Goal: Transaction & Acquisition: Purchase product/service

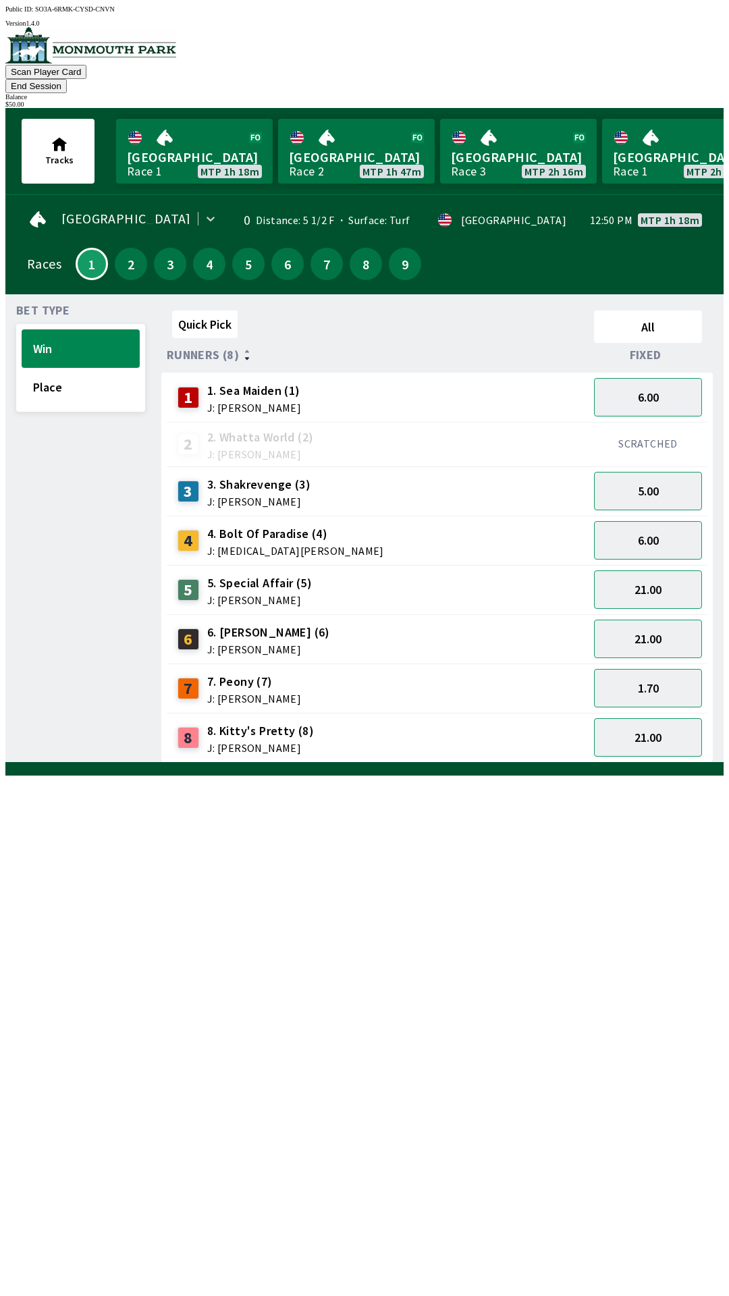
click at [67, 79] on button "End Session" at bounding box center [35, 86] width 61 height 14
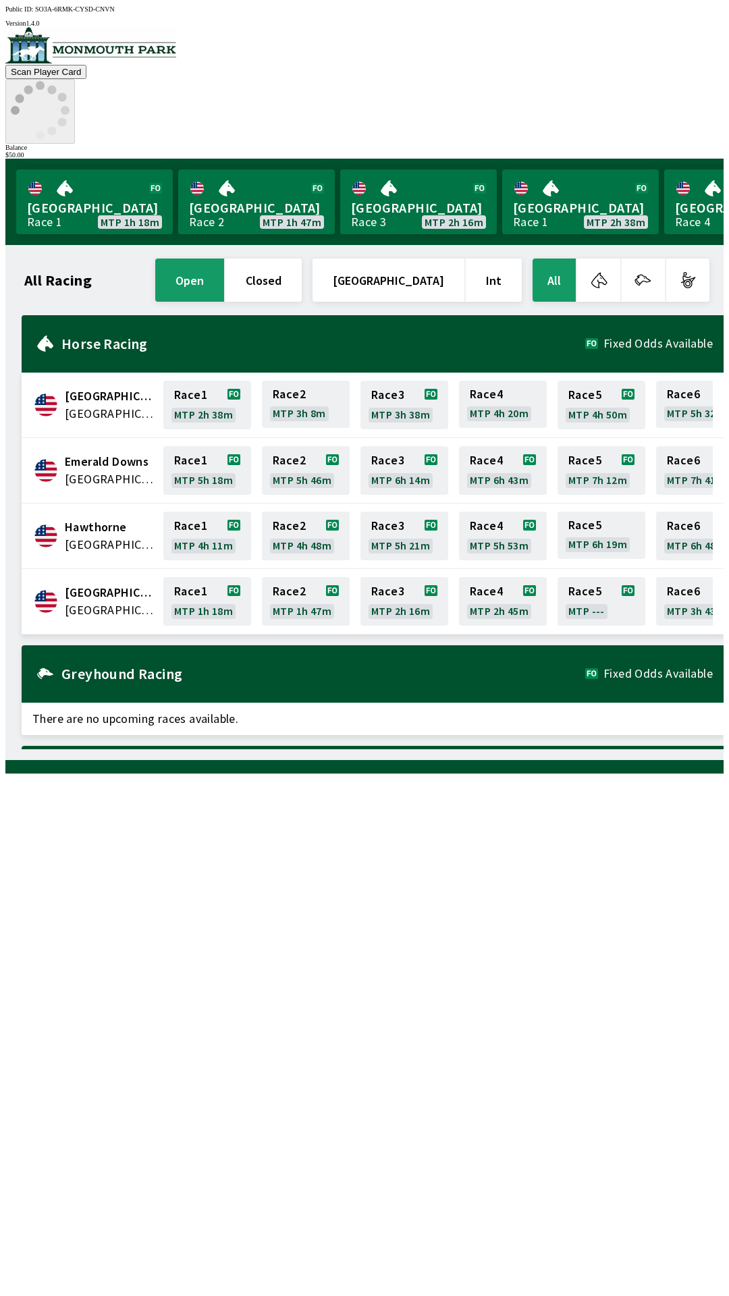
click at [70, 81] on icon at bounding box center [40, 110] width 59 height 59
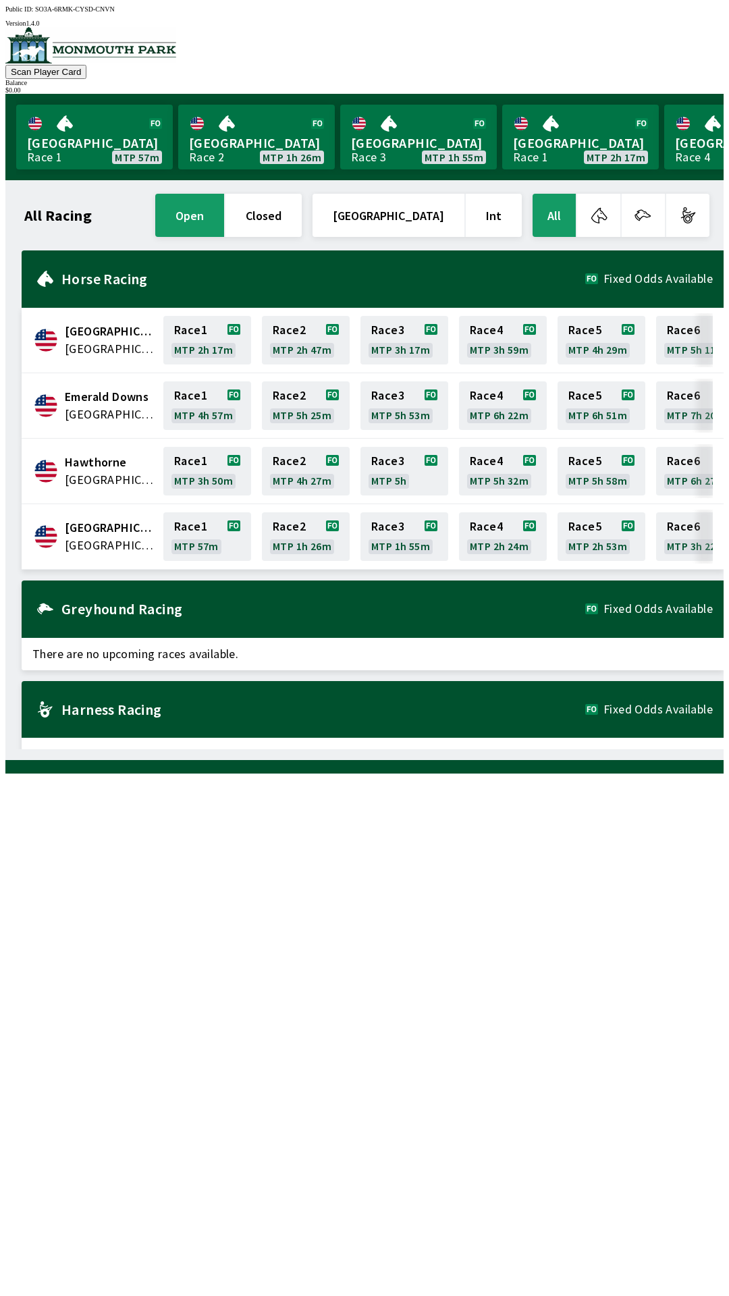
click at [65, 749] on div "All Racing open closed [GEOGRAPHIC_DATA] Int All [GEOGRAPHIC_DATA] [GEOGRAPHIC_…" at bounding box center [370, 470] width 708 height 558
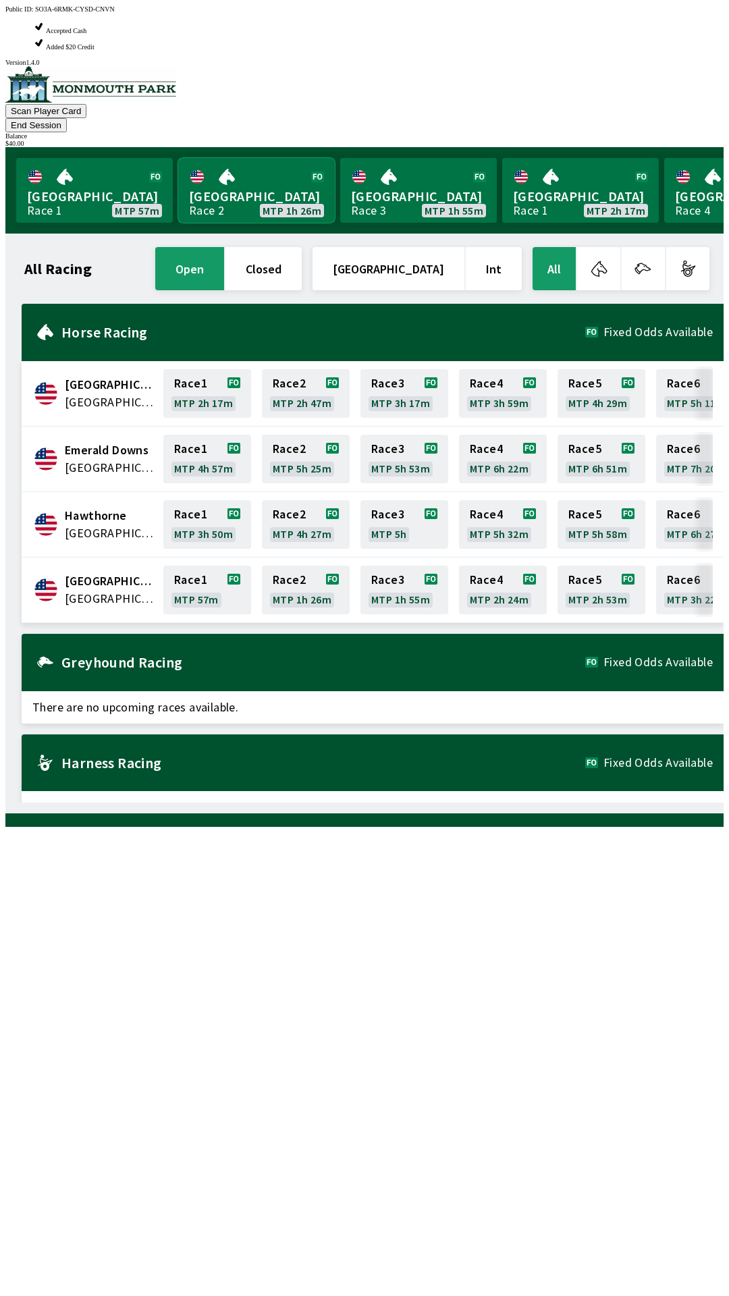
click at [215, 158] on link "[GEOGRAPHIC_DATA] Race 2 MTP 1h 26m" at bounding box center [256, 190] width 157 height 65
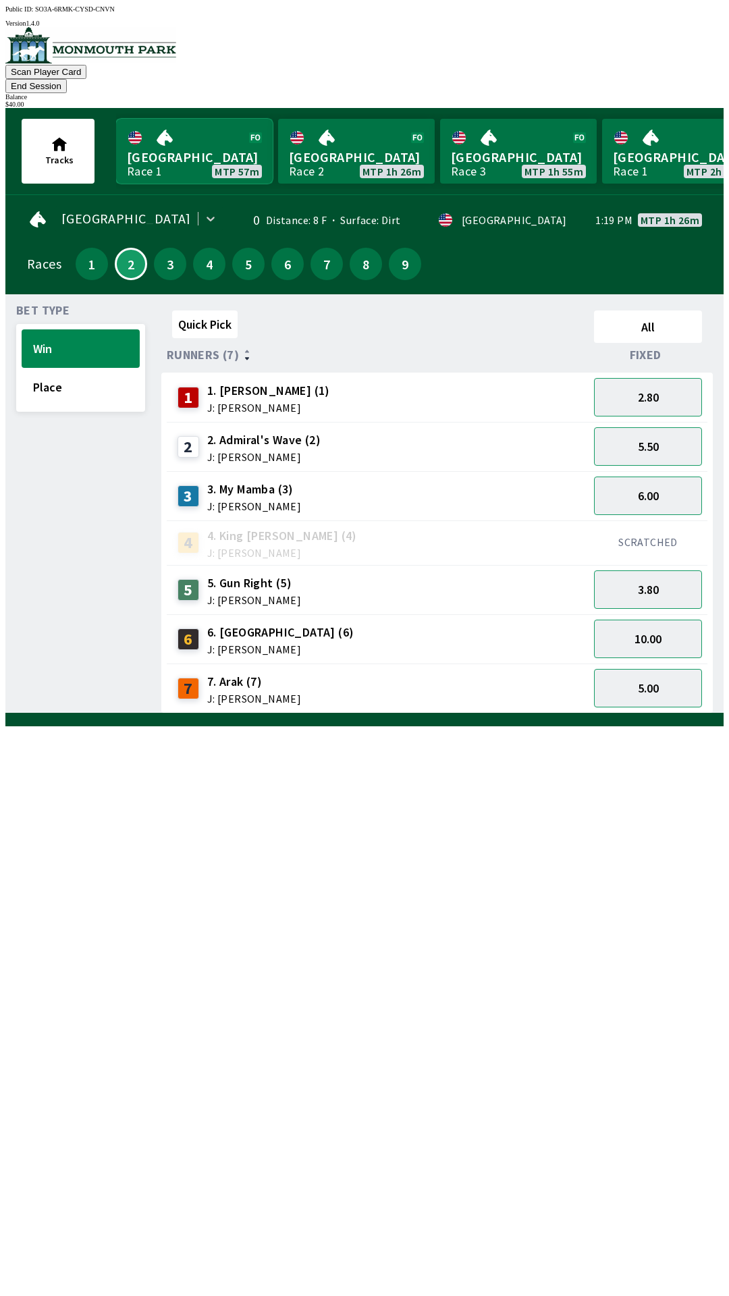
click at [186, 127] on link "Monmouth Park Race 1 MTP 57m" at bounding box center [194, 151] width 157 height 65
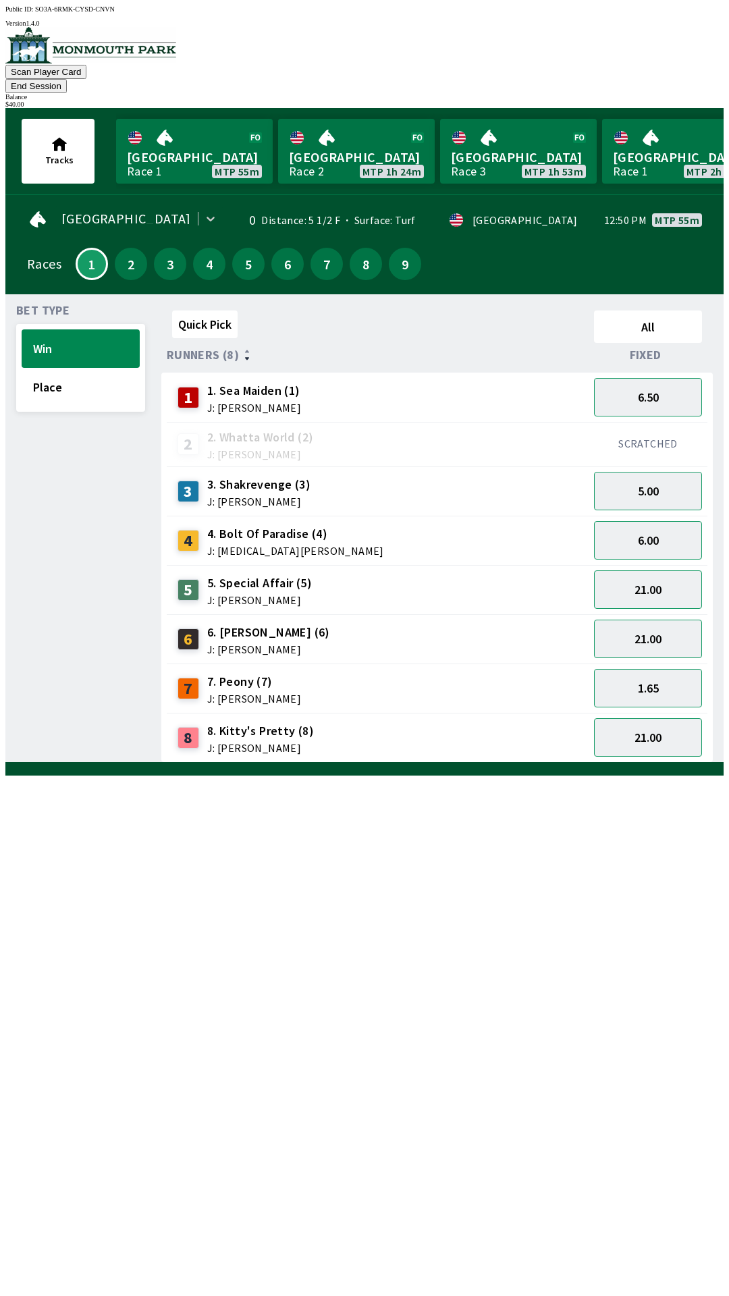
click at [67, 79] on button "End Session" at bounding box center [35, 86] width 61 height 14
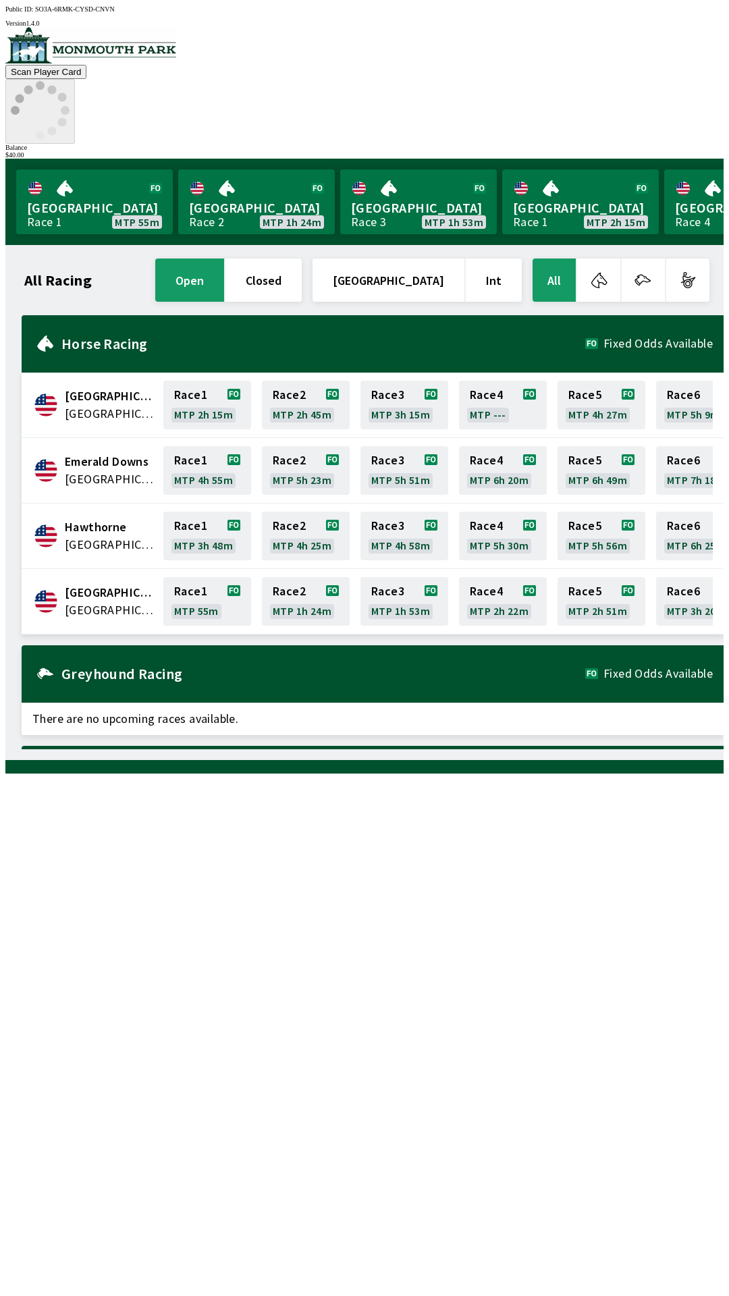
click at [567, 159] on div "[GEOGRAPHIC_DATA] 1 MTP 55m [GEOGRAPHIC_DATA] 2 MTP 1h 24m [GEOGRAPHIC_DATA] Ra…" at bounding box center [370, 202] width 708 height 86
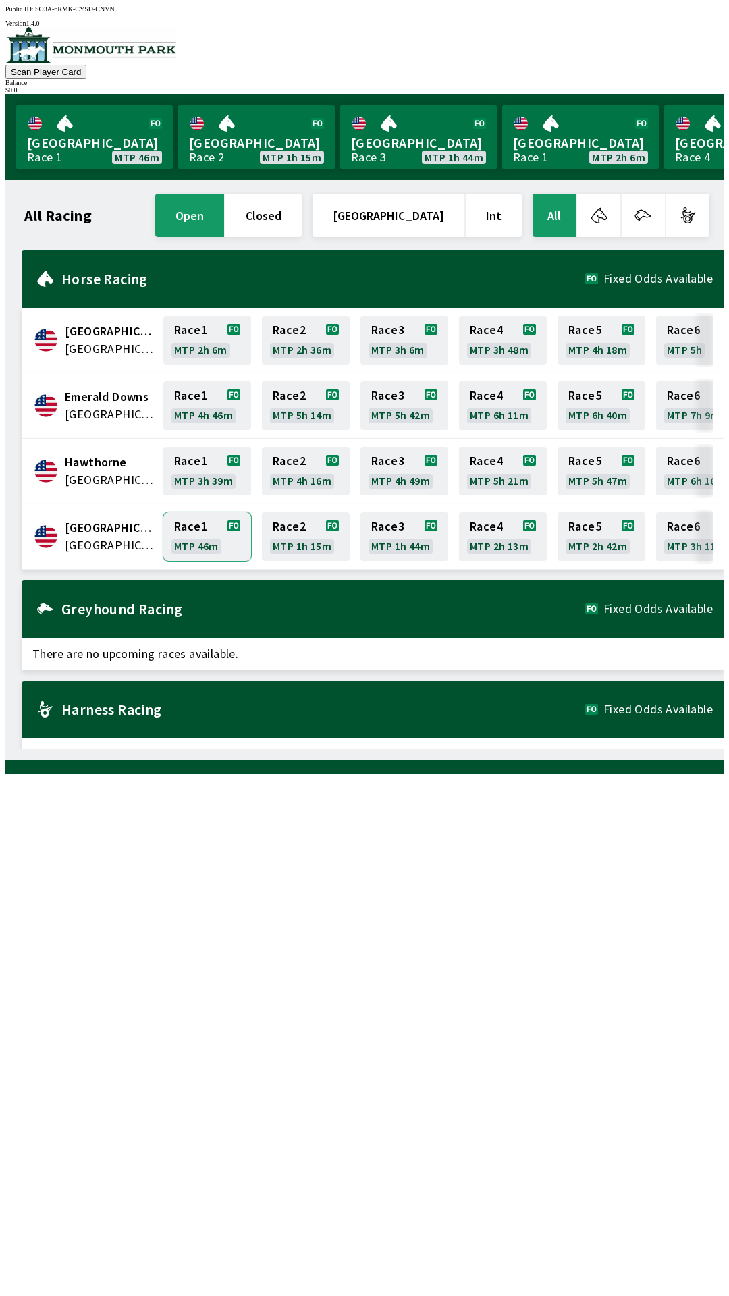
click at [188, 542] on link "Race 1 MTP 46m" at bounding box center [207, 536] width 88 height 49
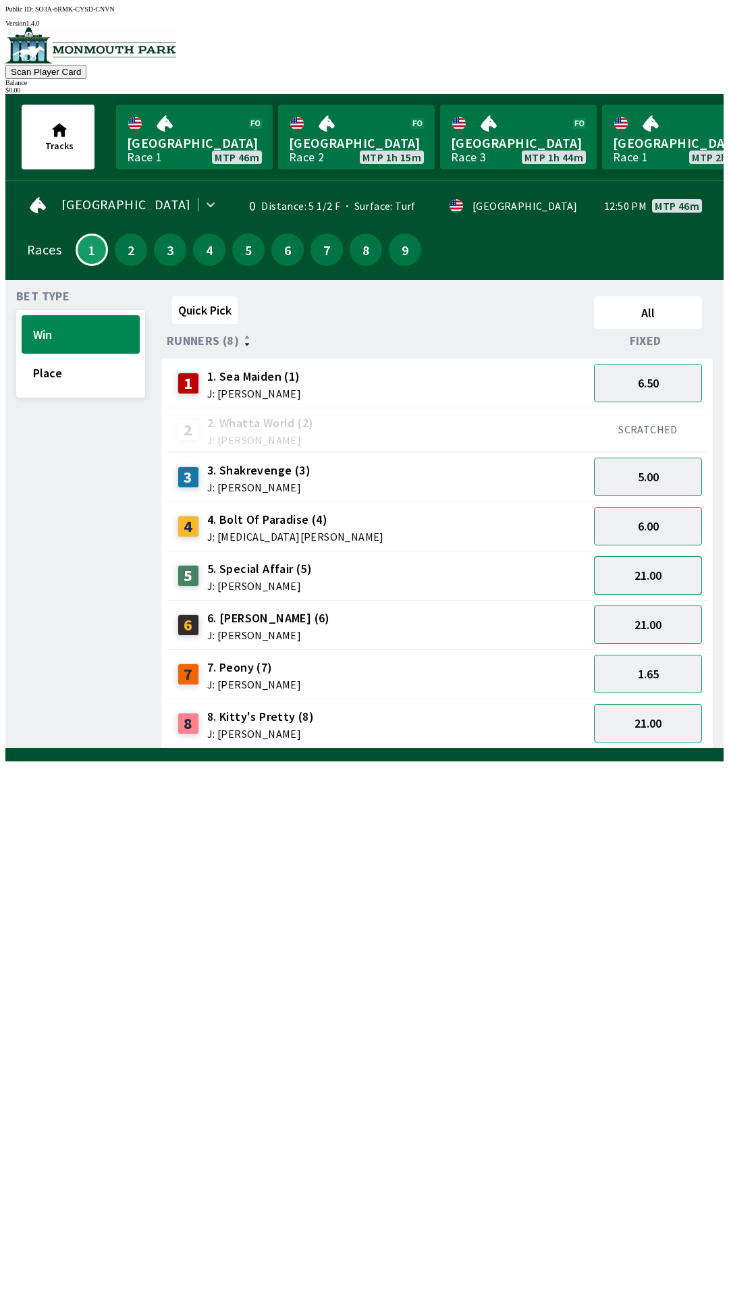
click at [655, 569] on button "21.00" at bounding box center [648, 575] width 108 height 38
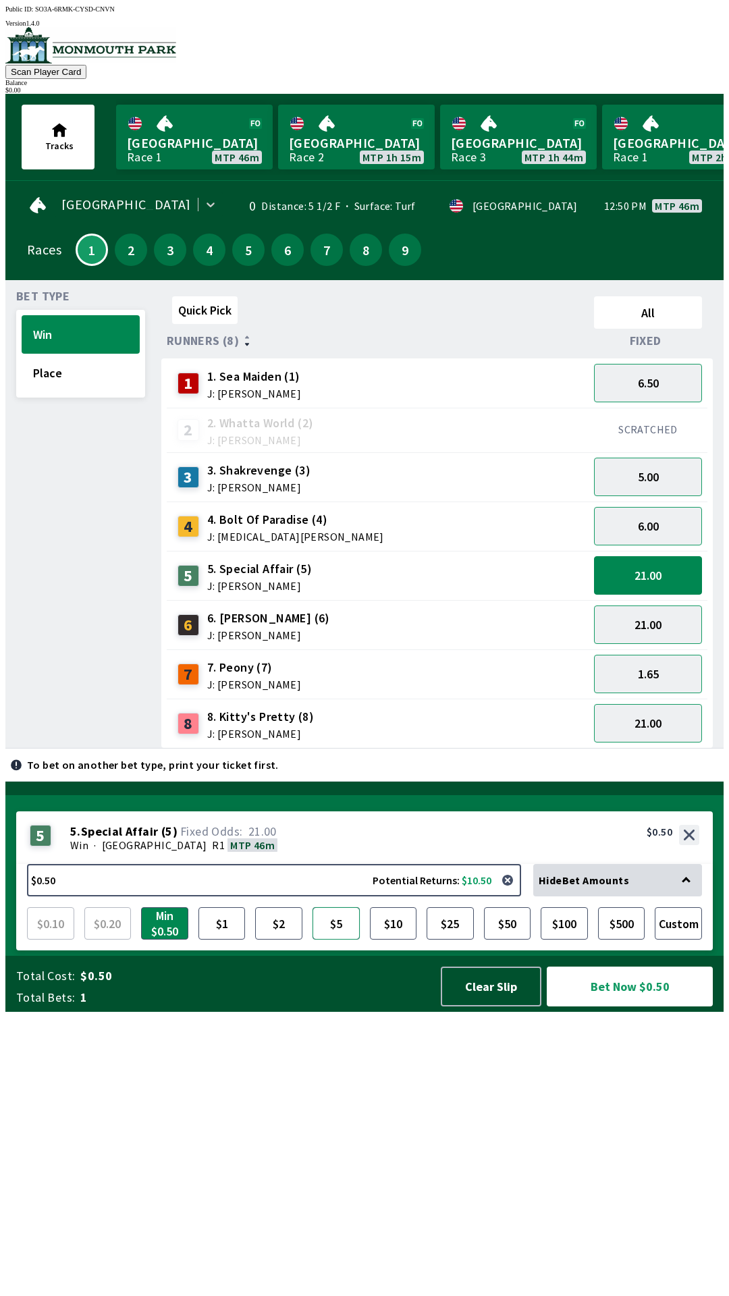
click at [331, 940] on button "$5" at bounding box center [336, 923] width 47 height 32
click at [398, 940] on button "$10" at bounding box center [393, 923] width 47 height 32
click at [338, 940] on button "$5" at bounding box center [336, 923] width 47 height 32
click at [402, 940] on button "$10" at bounding box center [393, 923] width 47 height 32
click at [628, 1007] on button "Bet Now $10.00" at bounding box center [630, 987] width 166 height 40
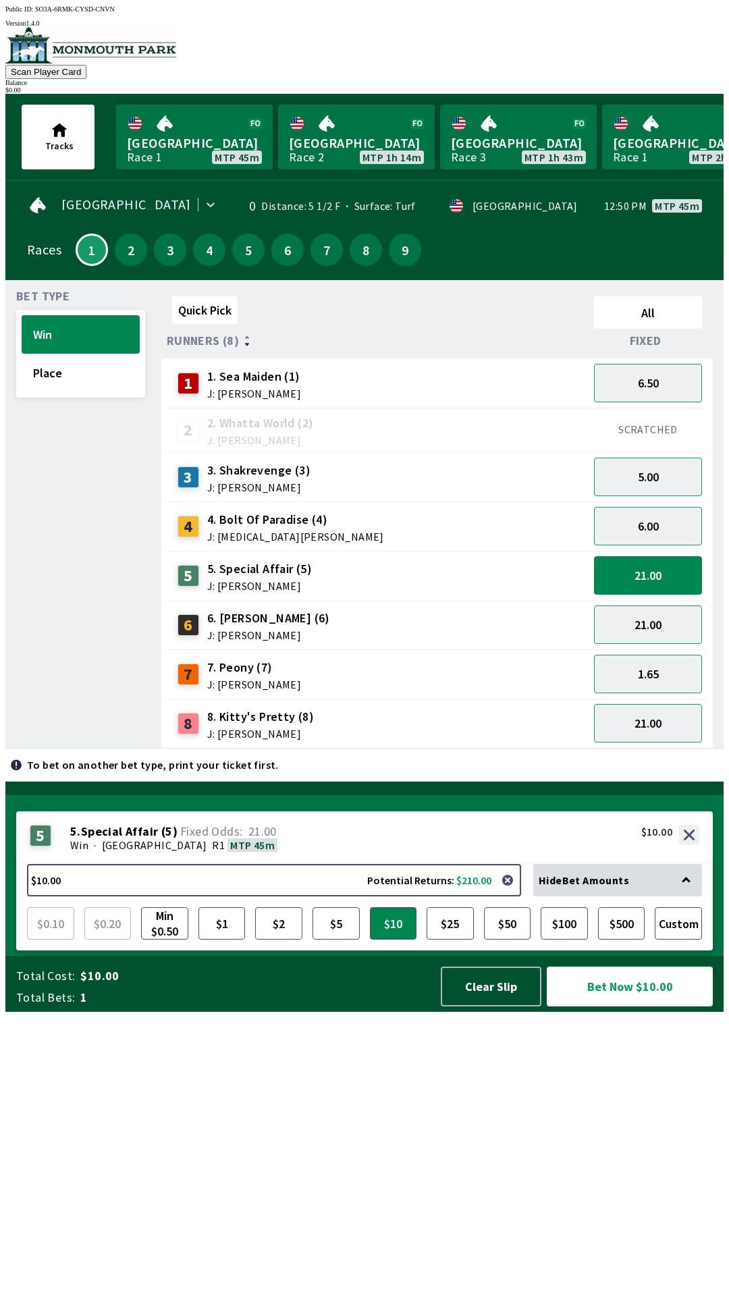
click at [598, 1007] on button "Bet Now $10.00" at bounding box center [630, 987] width 166 height 40
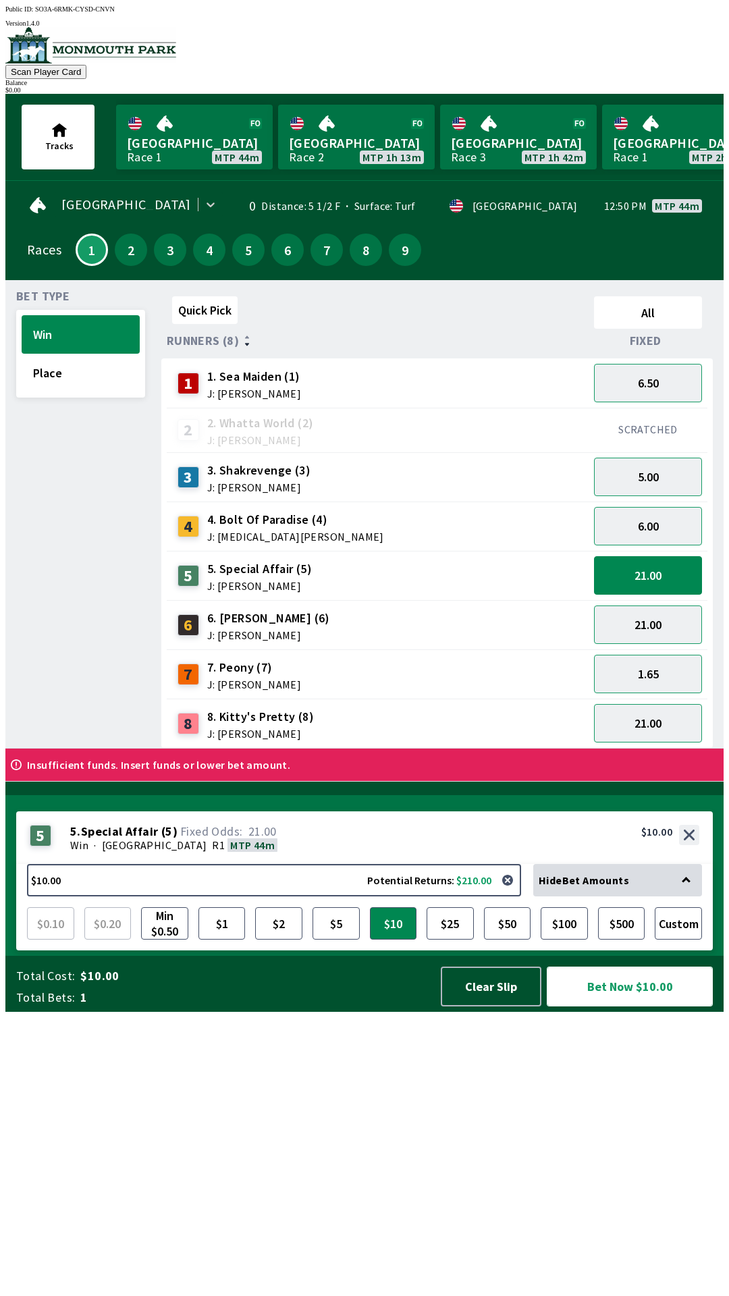
click at [636, 1007] on button "Bet Now $10.00" at bounding box center [630, 987] width 166 height 40
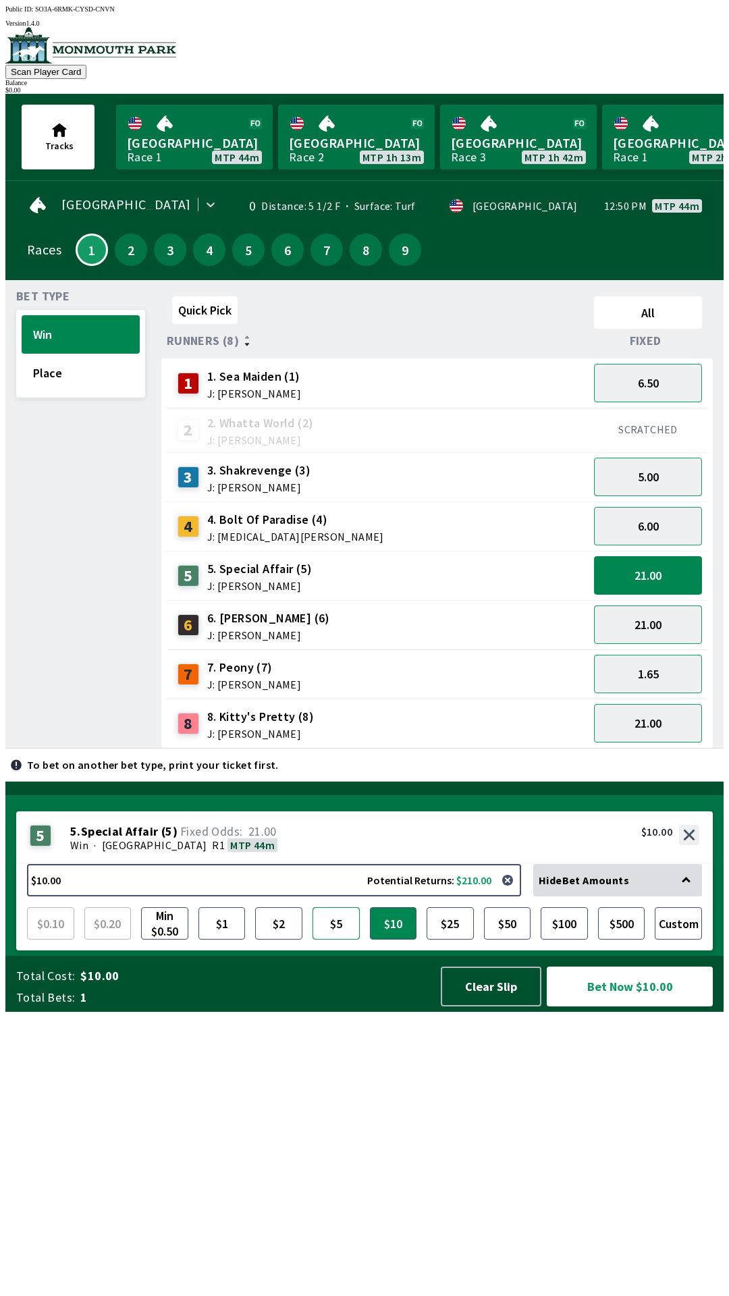
click at [348, 940] on button "$5" at bounding box center [336, 923] width 47 height 32
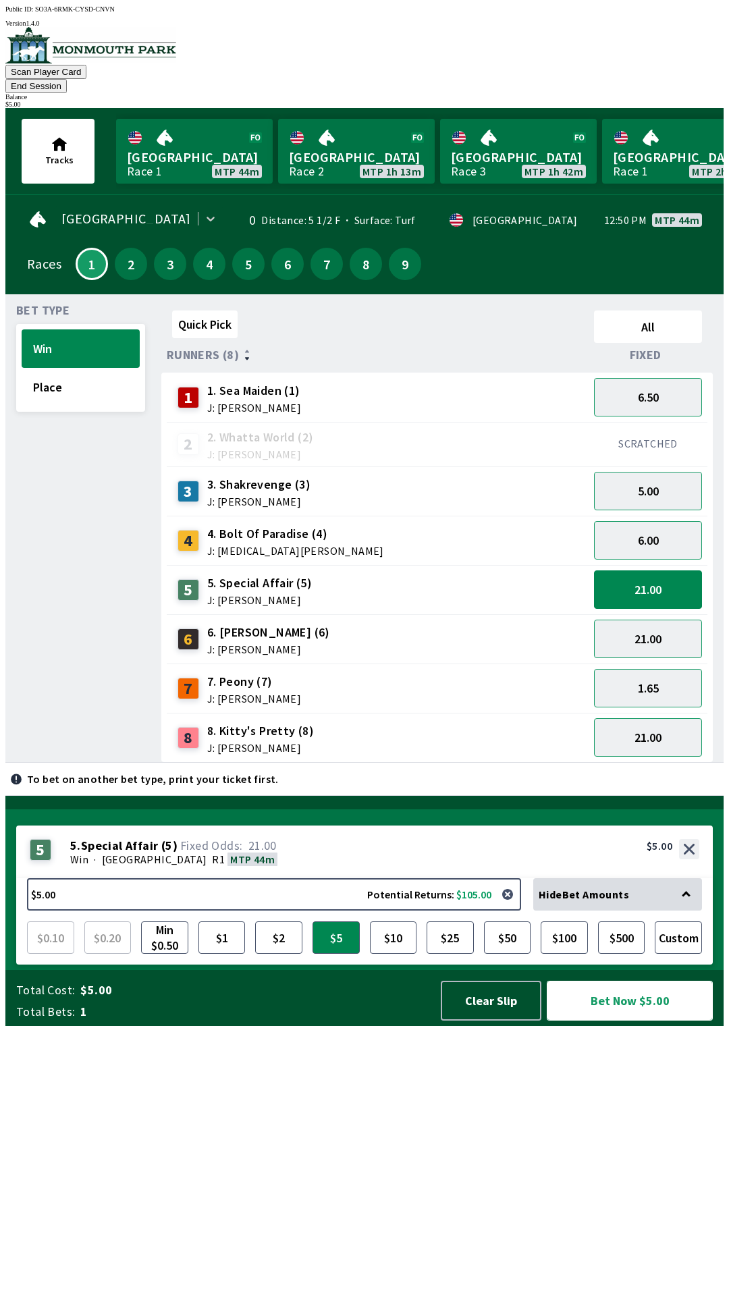
click at [639, 1021] on button "Bet Now $5.00" at bounding box center [630, 1001] width 166 height 40
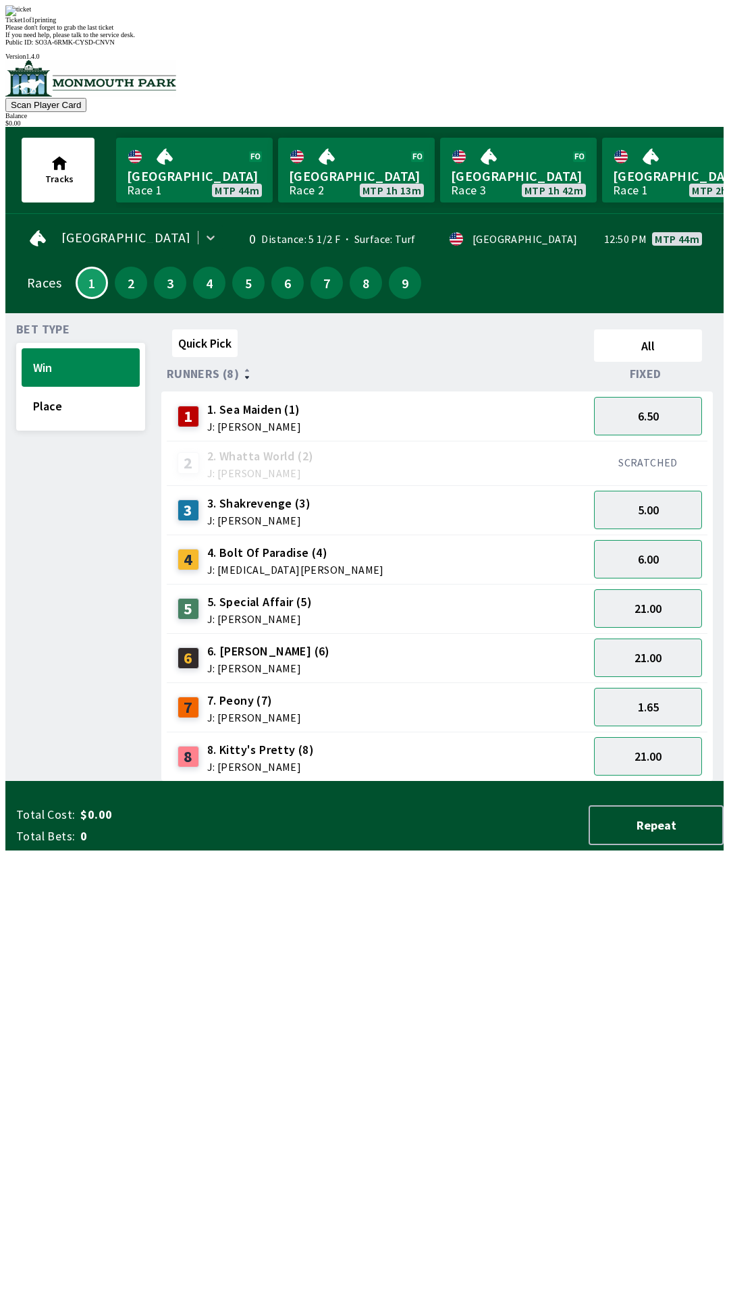
click at [234, 782] on div "Quick Pick All Runners (8) Fixed 1 1. Sea Maiden (1) J: [PERSON_NAME] 6.50 2 2.…" at bounding box center [442, 553] width 562 height 458
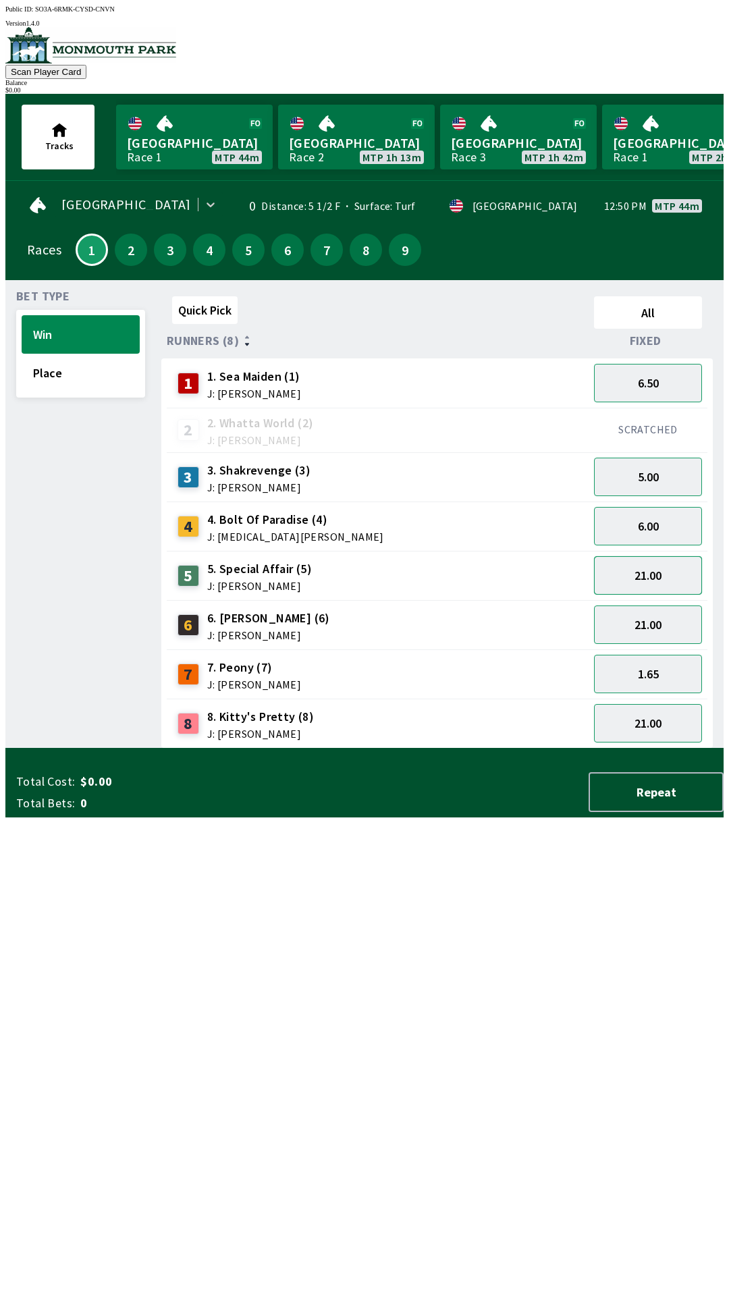
click at [637, 566] on button "21.00" at bounding box center [648, 575] width 108 height 38
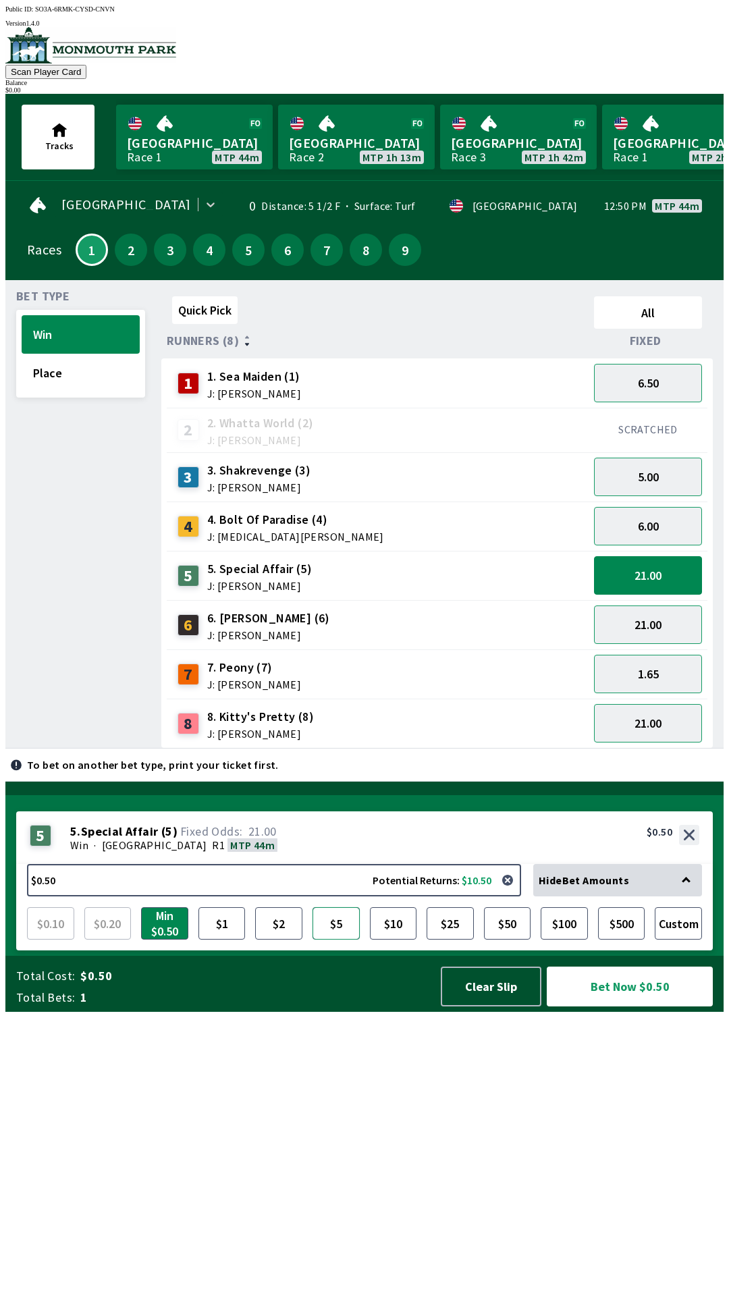
click at [344, 940] on button "$5" at bounding box center [336, 923] width 47 height 32
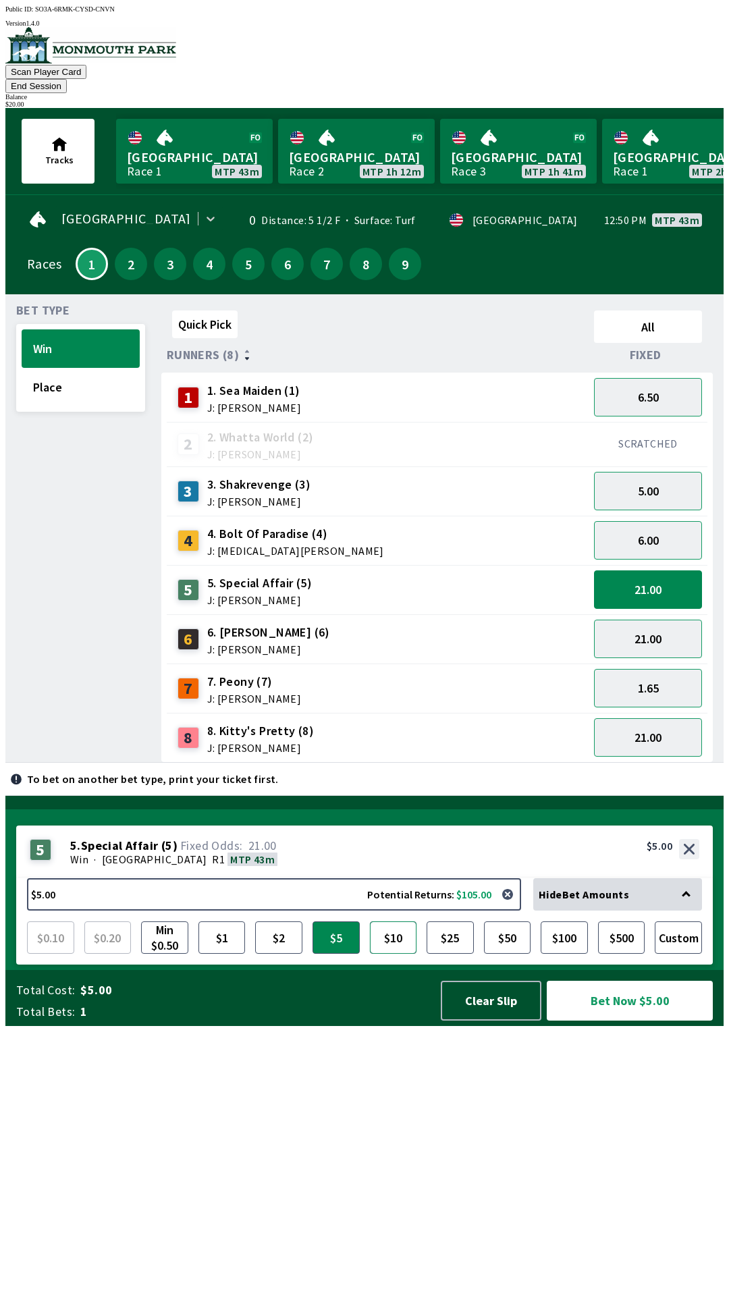
click at [400, 954] on button "$10" at bounding box center [393, 938] width 47 height 32
click at [124, 253] on button "2" at bounding box center [131, 264] width 32 height 32
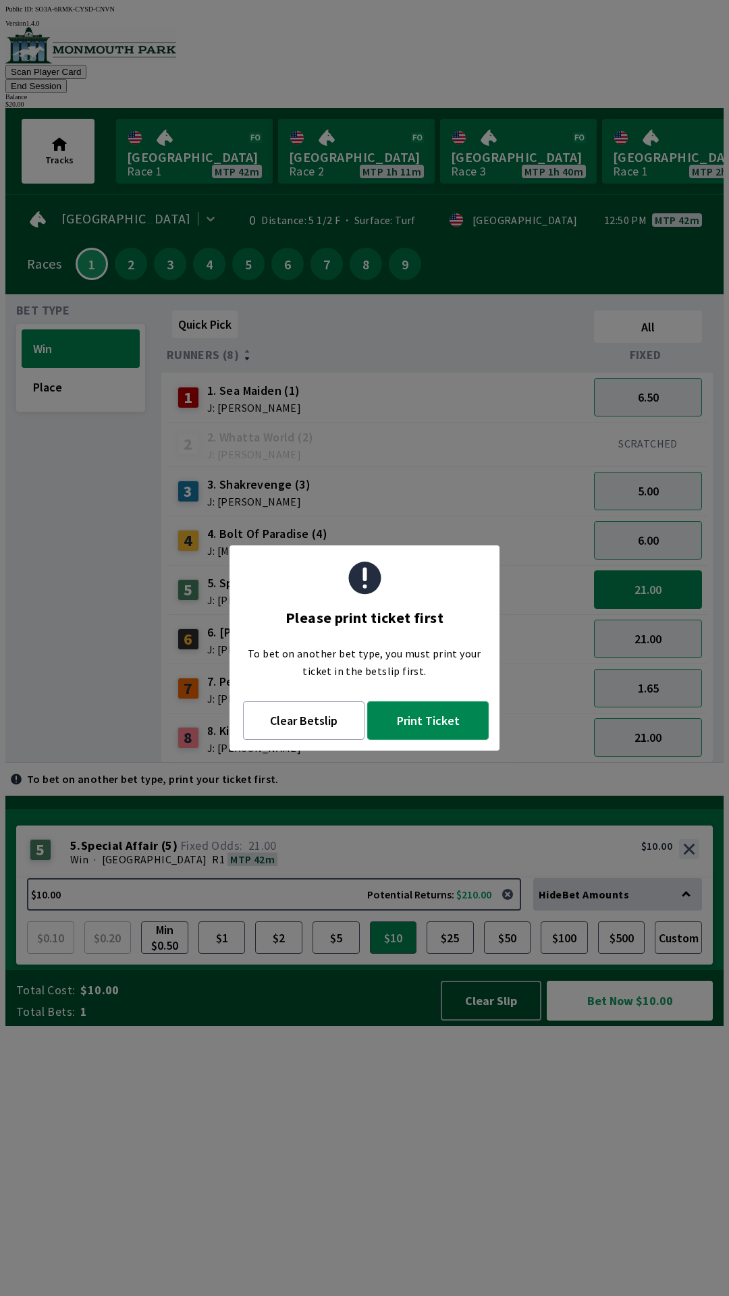
click at [437, 710] on button "Print Ticket" at bounding box center [428, 721] width 122 height 38
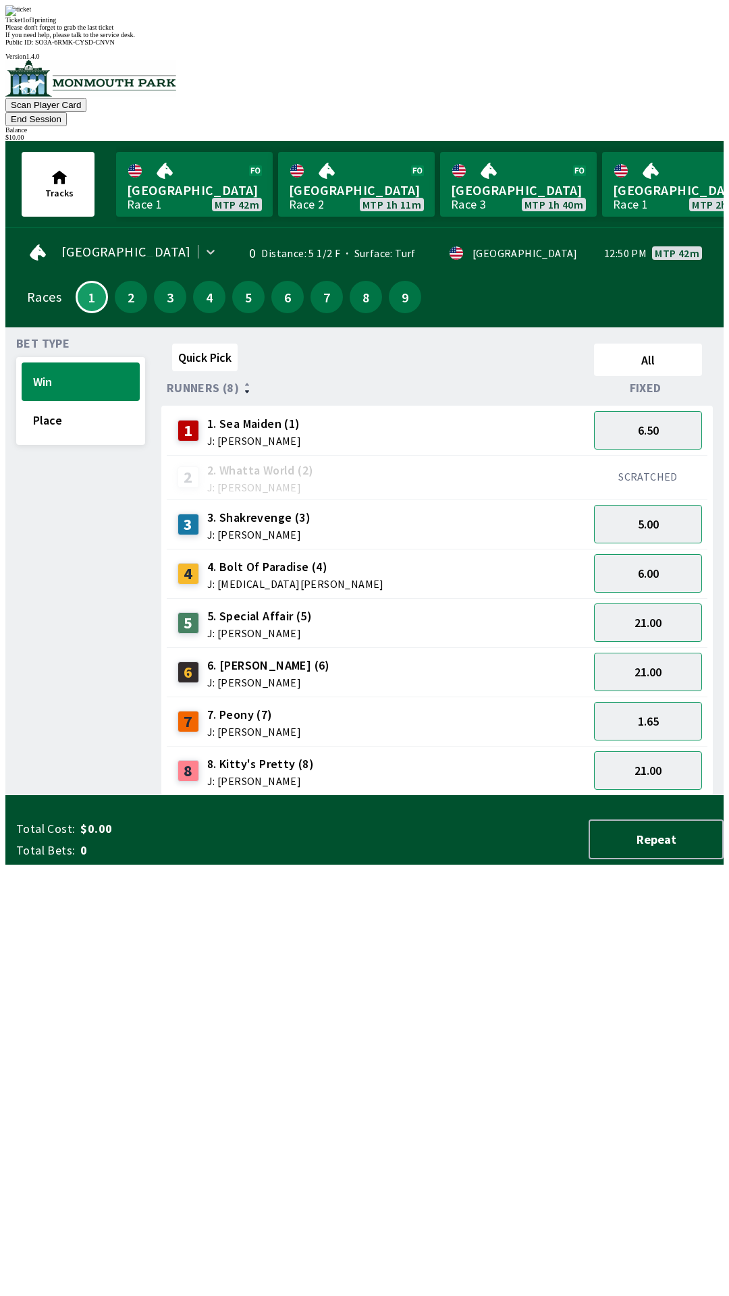
click at [170, 38] on div "Ticket 1 of 1 printing Please don't forget to grab the last ticket If you need …" at bounding box center [364, 21] width 718 height 33
click at [253, 796] on div "Quick Pick All Runners (8) Fixed 1 1. Sea Maiden (1) J: [PERSON_NAME] 6.50 2 2.…" at bounding box center [442, 567] width 562 height 458
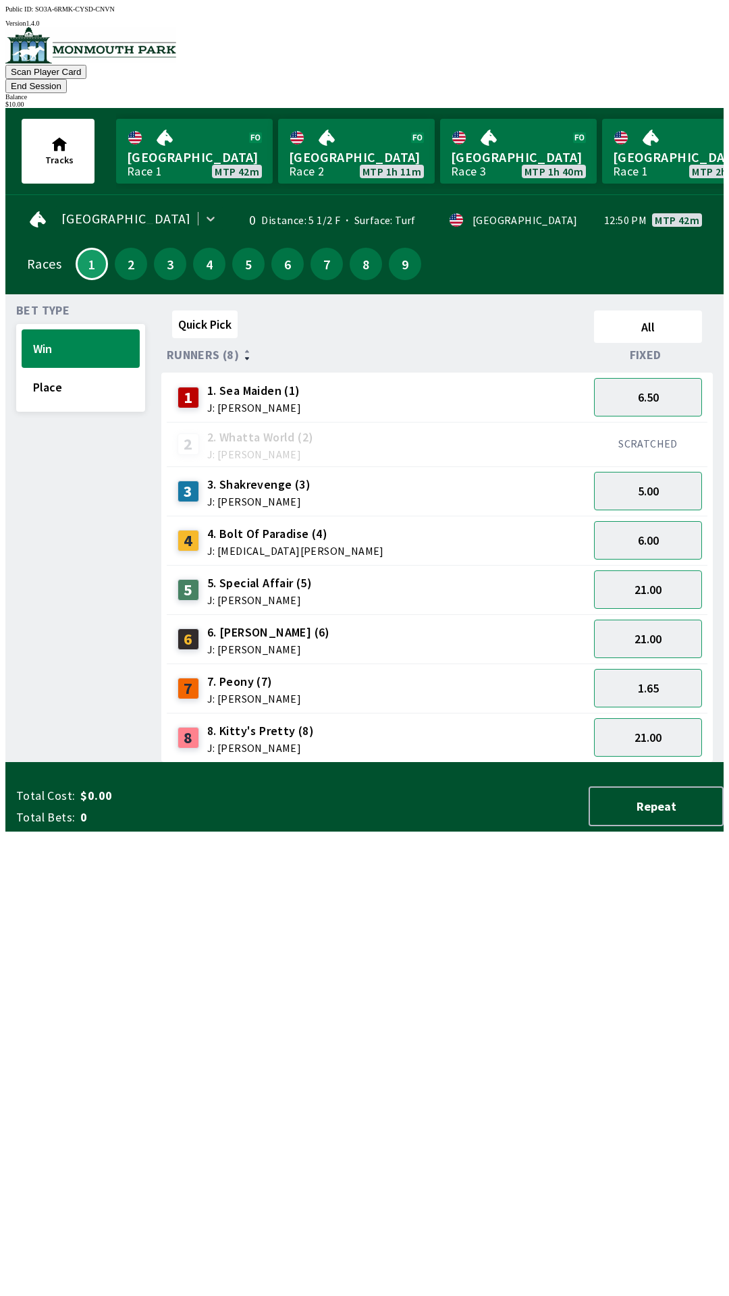
click at [255, 763] on div "Quick Pick All Runners (8) Fixed 1 1. Sea Maiden (1) J: [PERSON_NAME] 6.50 2 2.…" at bounding box center [442, 534] width 562 height 458
click at [128, 248] on button "2" at bounding box center [131, 264] width 32 height 32
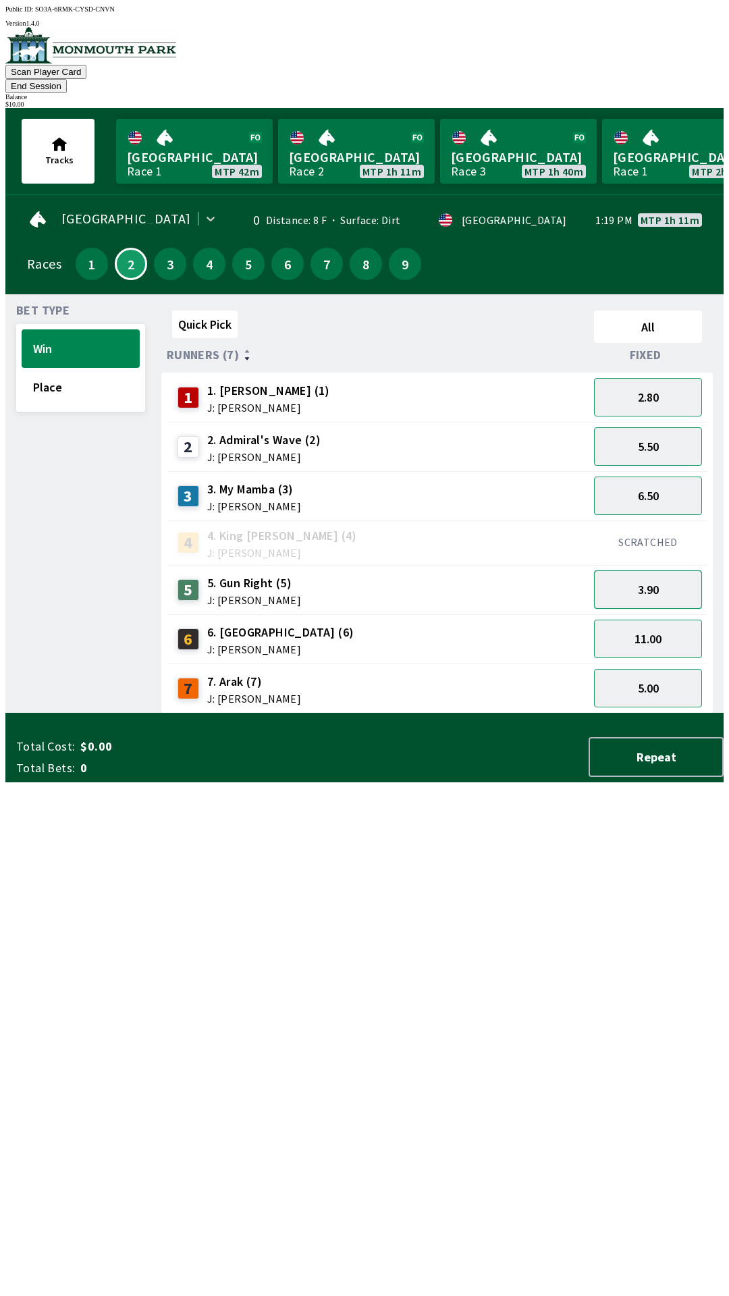
click at [632, 571] on button "3.90" at bounding box center [648, 590] width 108 height 38
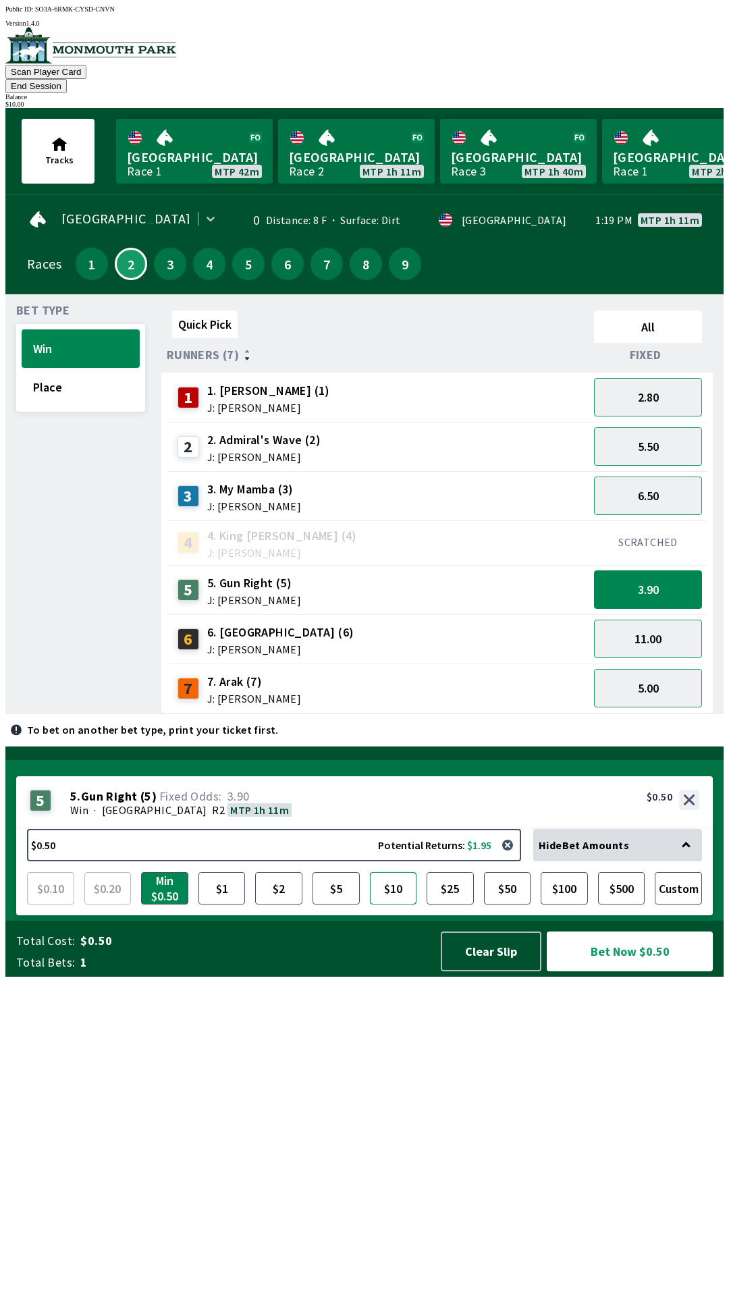
click at [396, 905] on button "$10" at bounding box center [393, 888] width 47 height 32
click at [606, 972] on button "Bet Now $10.00" at bounding box center [630, 952] width 166 height 40
